Goal: Navigation & Orientation: Find specific page/section

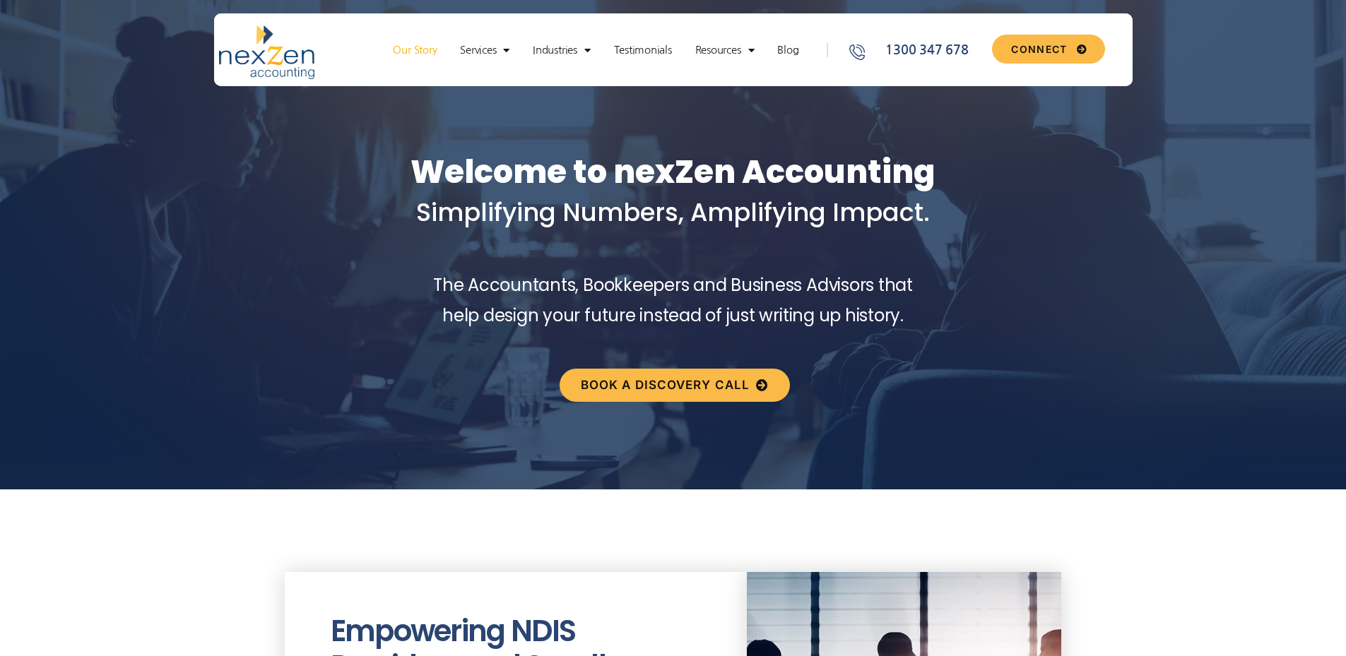
click at [412, 49] on link "Our Story" at bounding box center [415, 50] width 58 height 14
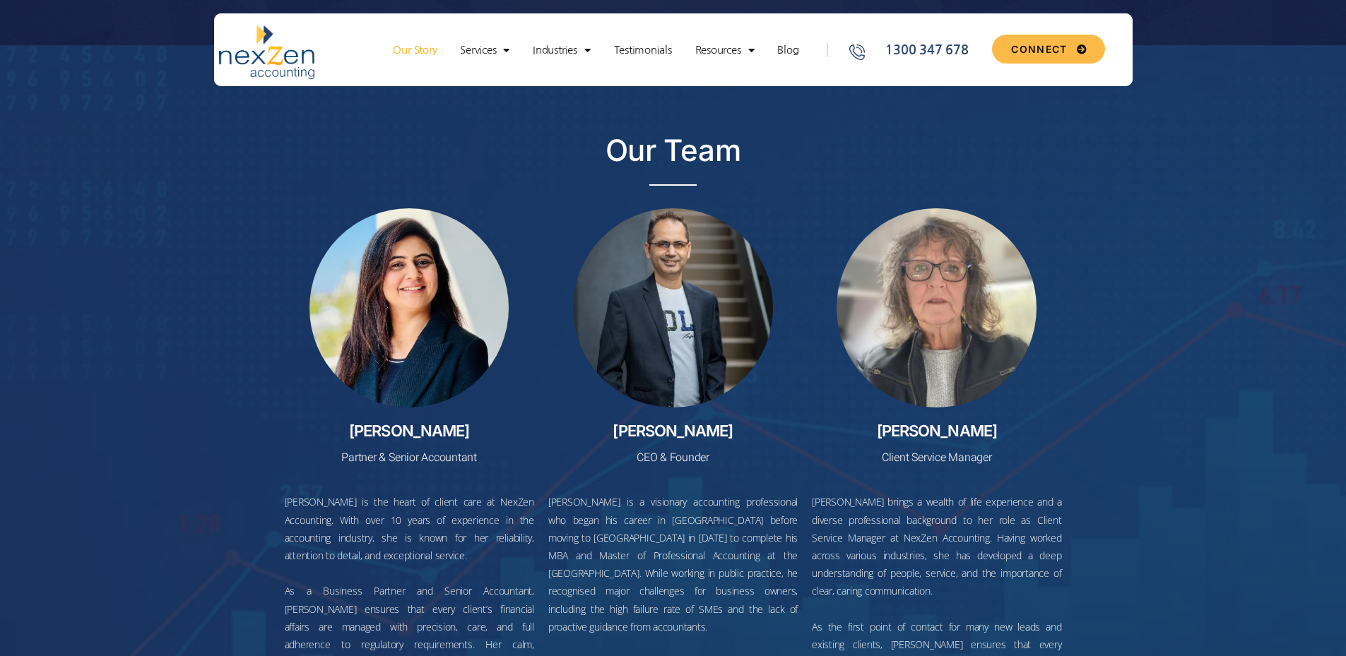
scroll to position [5723, 0]
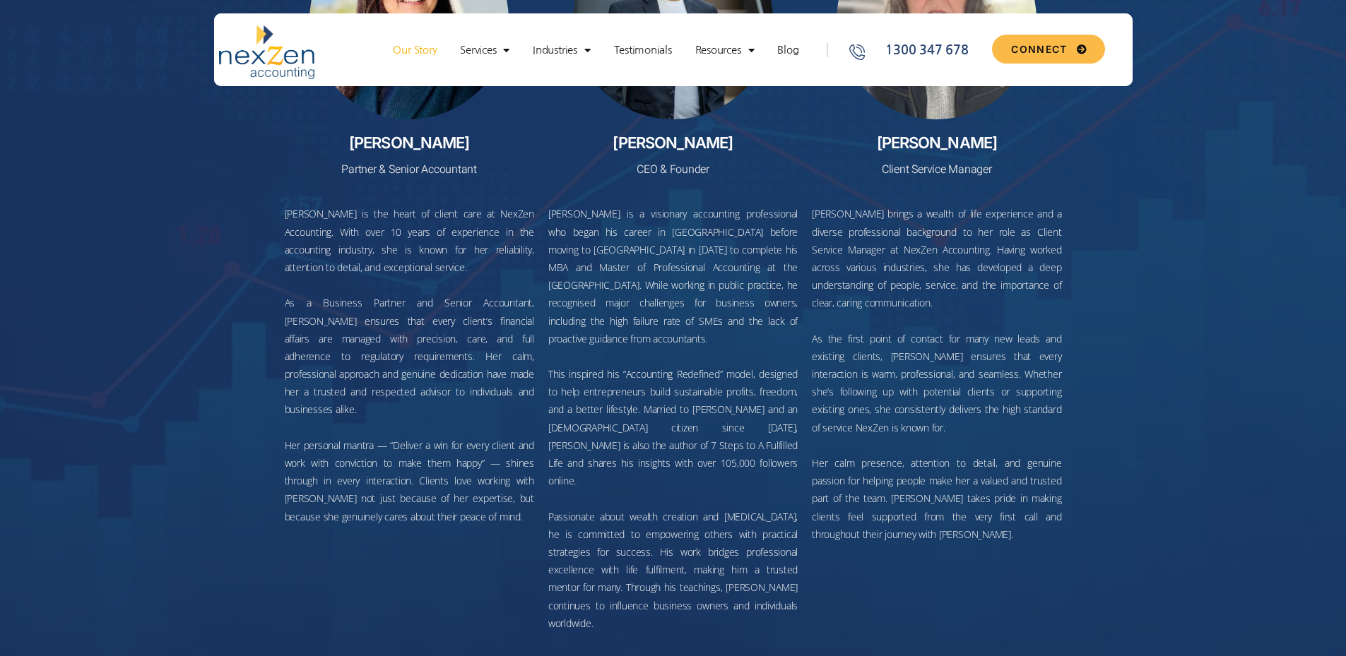
click at [257, 52] on img at bounding box center [266, 52] width 95 height 54
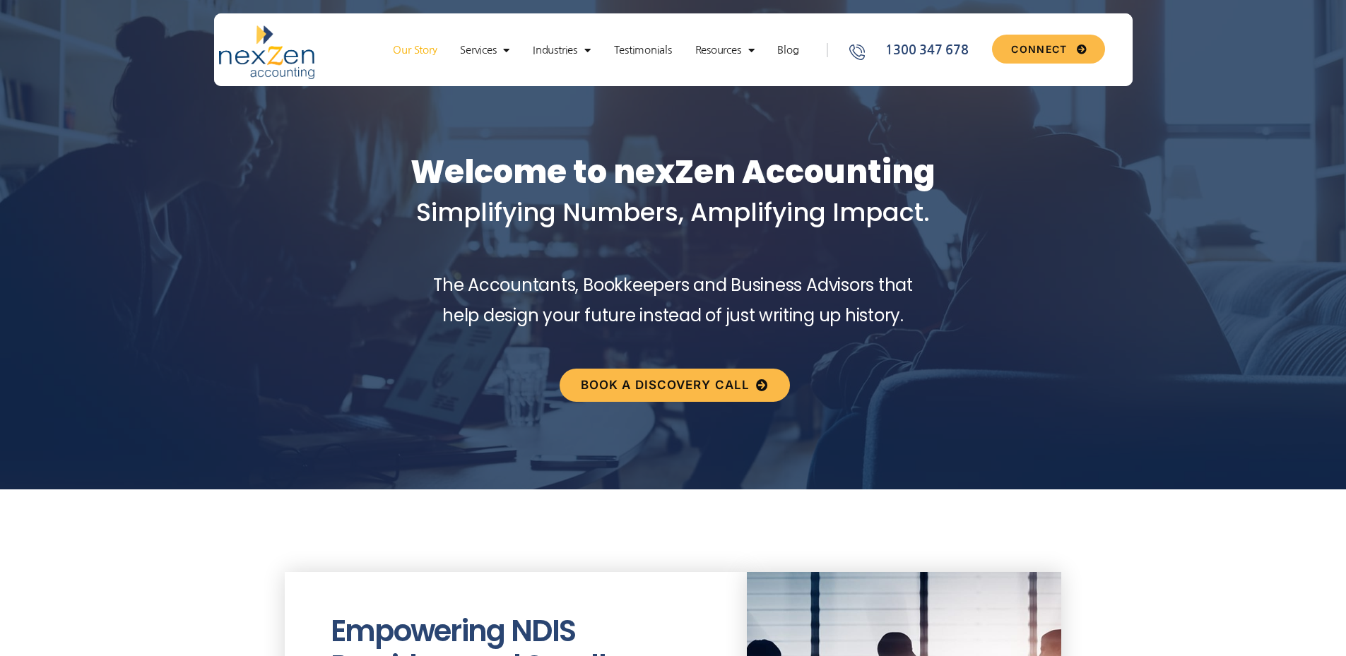
click at [418, 51] on link "Our Story" at bounding box center [415, 50] width 58 height 14
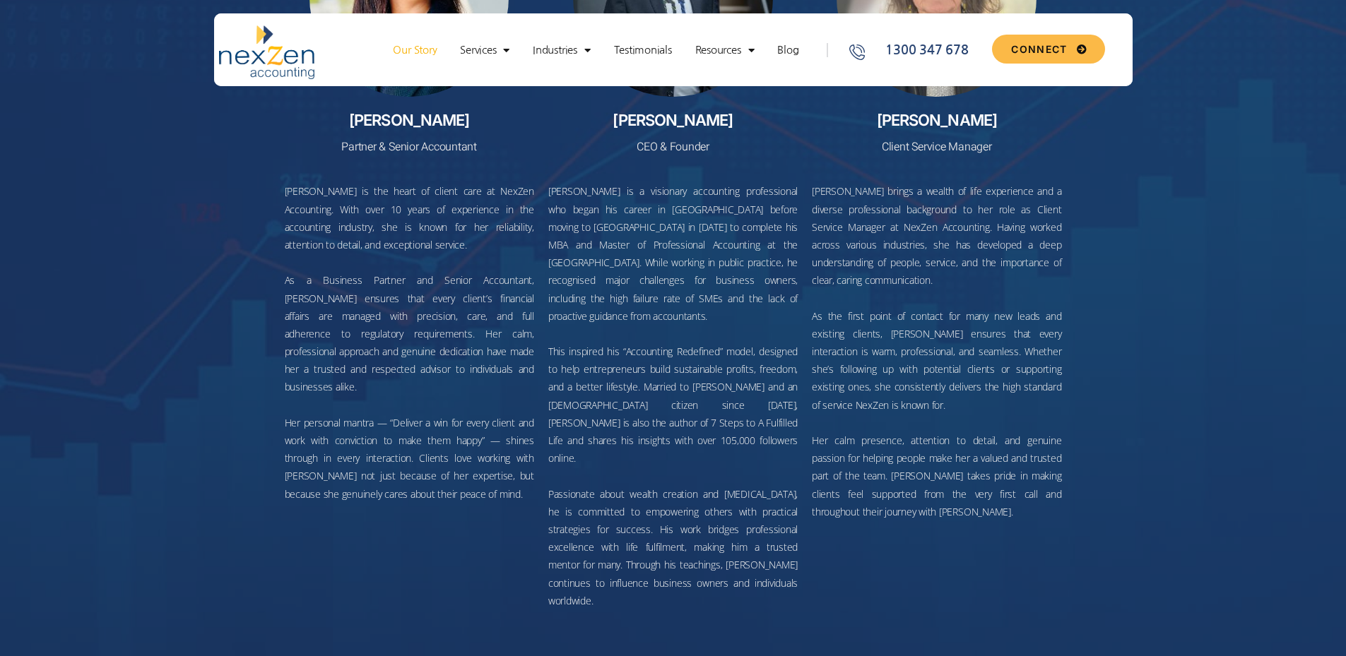
scroll to position [5721, 0]
